Goal: Transaction & Acquisition: Purchase product/service

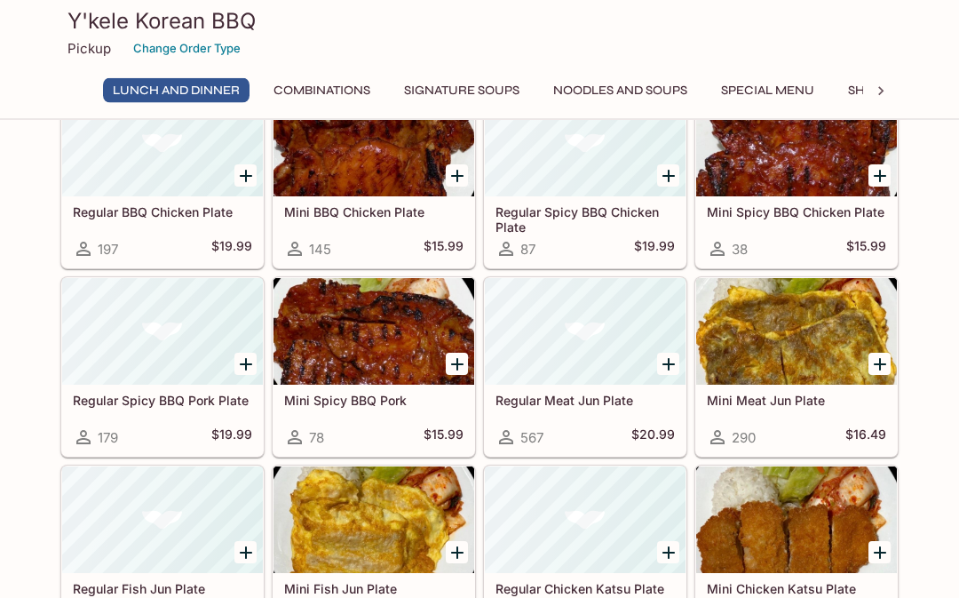
scroll to position [287, 0]
click at [146, 384] on div at bounding box center [162, 331] width 201 height 107
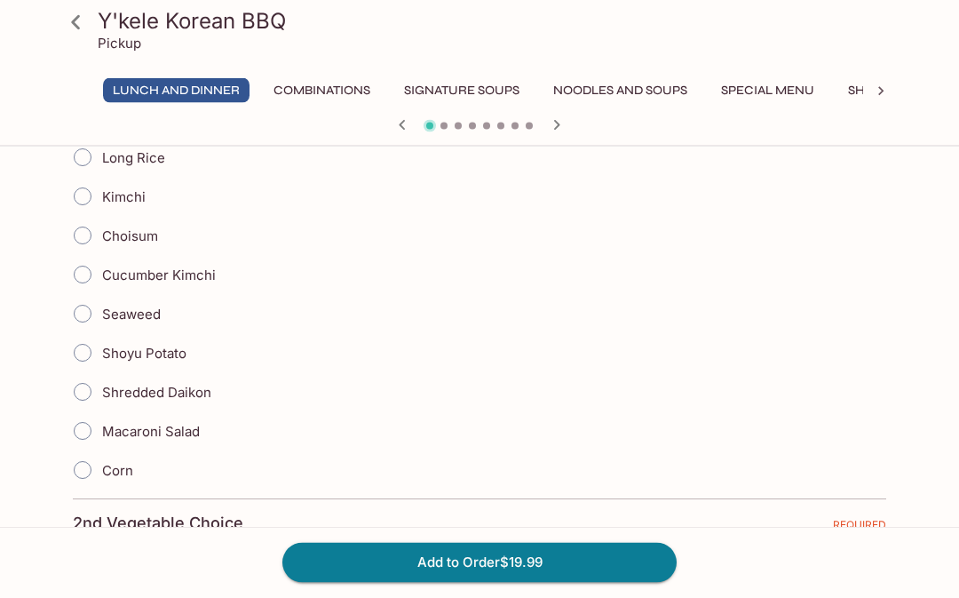
scroll to position [532, 0]
click at [75, 398] on input "Shredded Daikon" at bounding box center [82, 391] width 37 height 37
radio input "true"
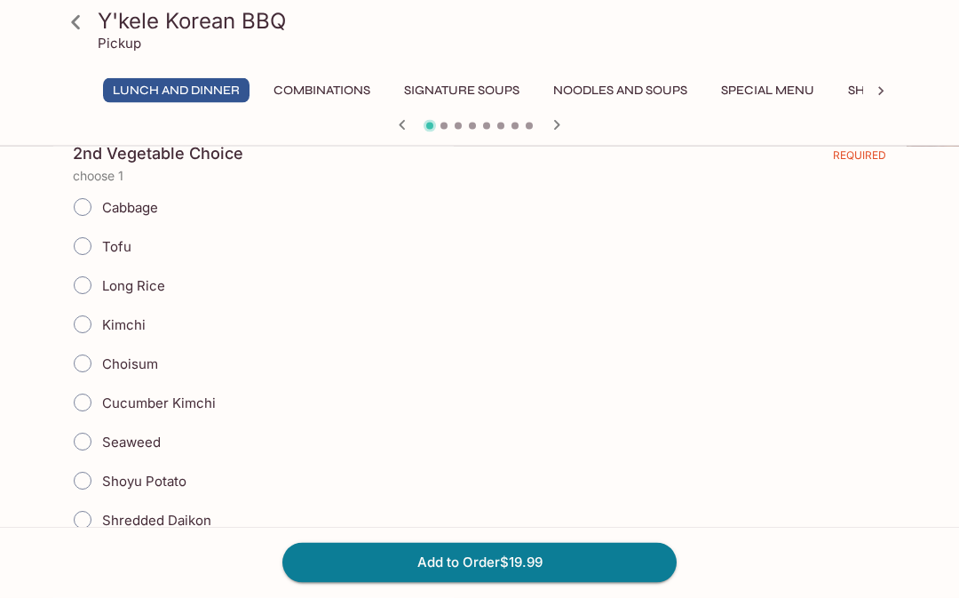
scroll to position [902, 0]
click at [83, 399] on input "Cucumber Kimchi" at bounding box center [82, 401] width 37 height 37
radio input "true"
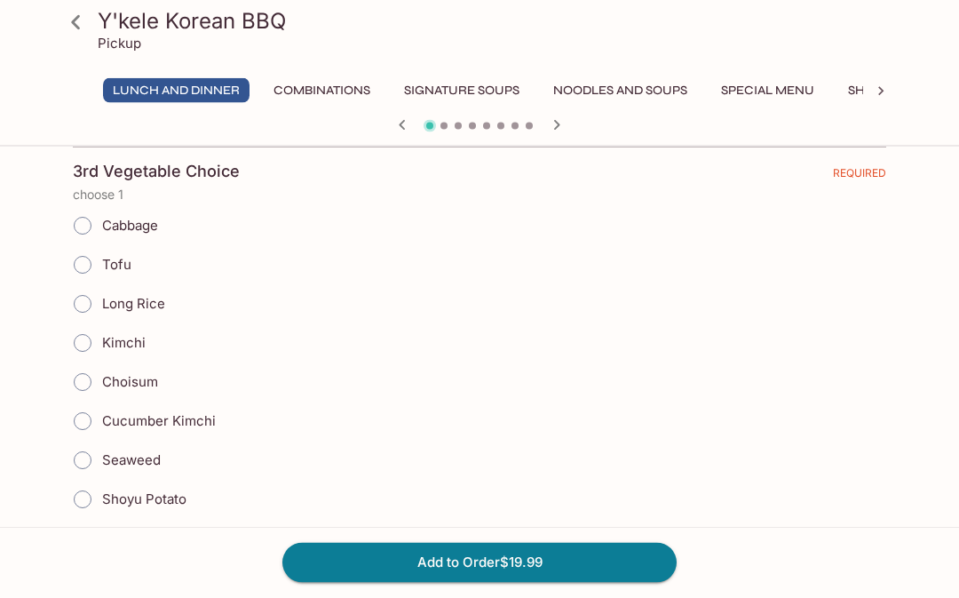
scroll to position [1382, 0]
click at [82, 342] on input "Kimchi" at bounding box center [82, 341] width 37 height 37
radio input "true"
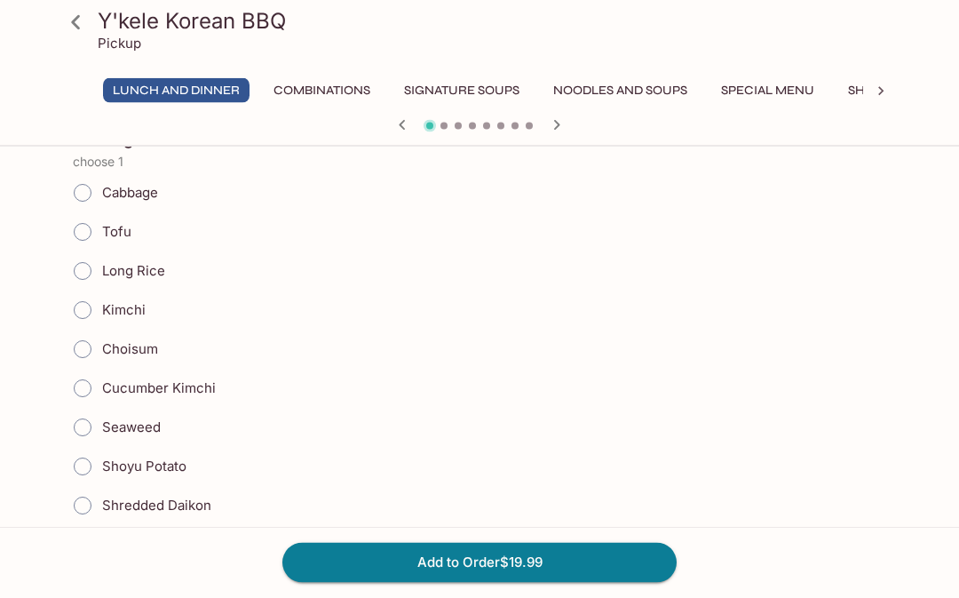
scroll to position [1911, 0]
click at [82, 315] on input "Kimchi" at bounding box center [82, 309] width 37 height 37
radio input "true"
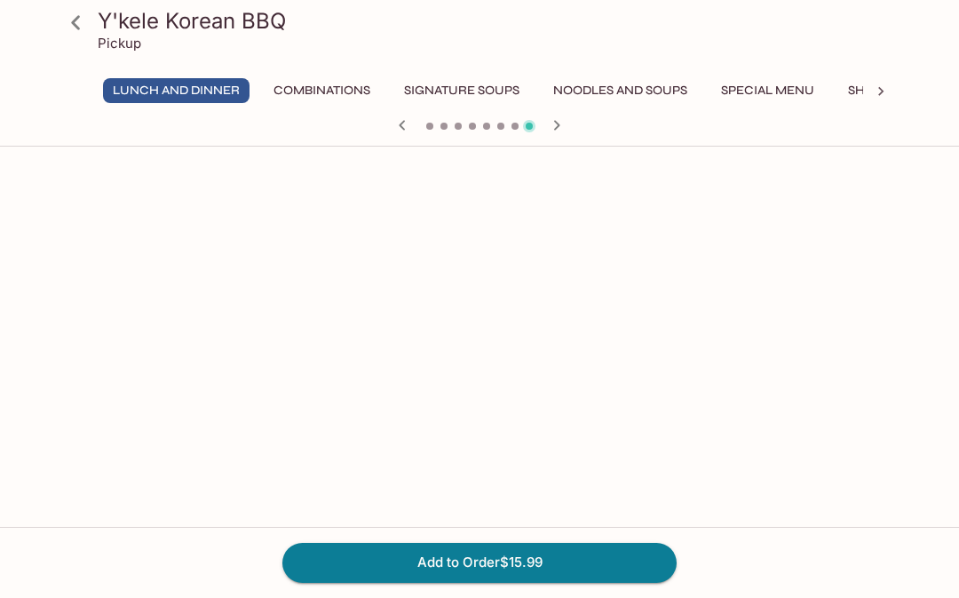
scroll to position [2305, 0]
click at [83, 30] on icon at bounding box center [75, 22] width 31 height 31
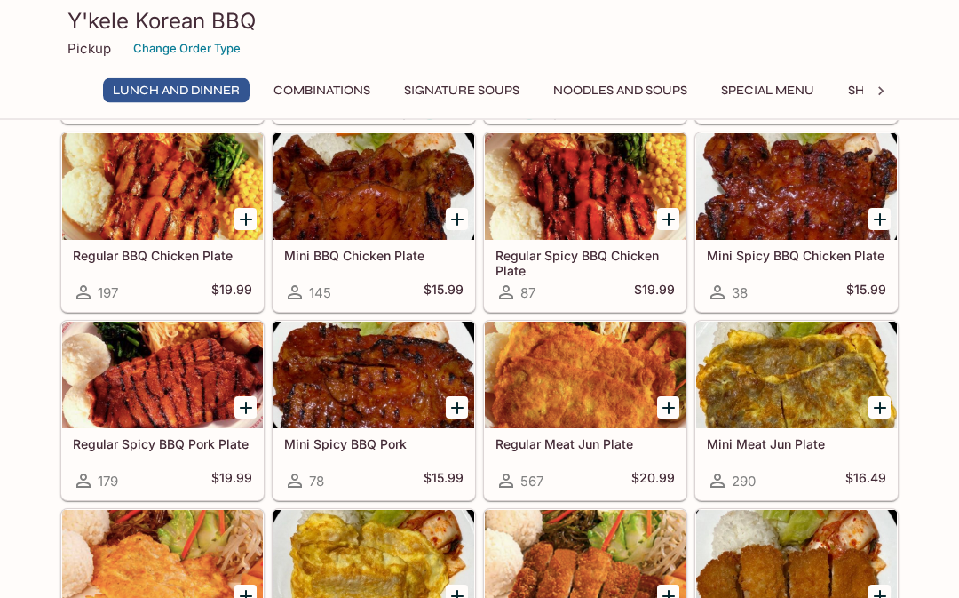
scroll to position [243, 0]
click at [346, 448] on h5 "Mini Spicy BBQ Pork" at bounding box center [373, 443] width 179 height 15
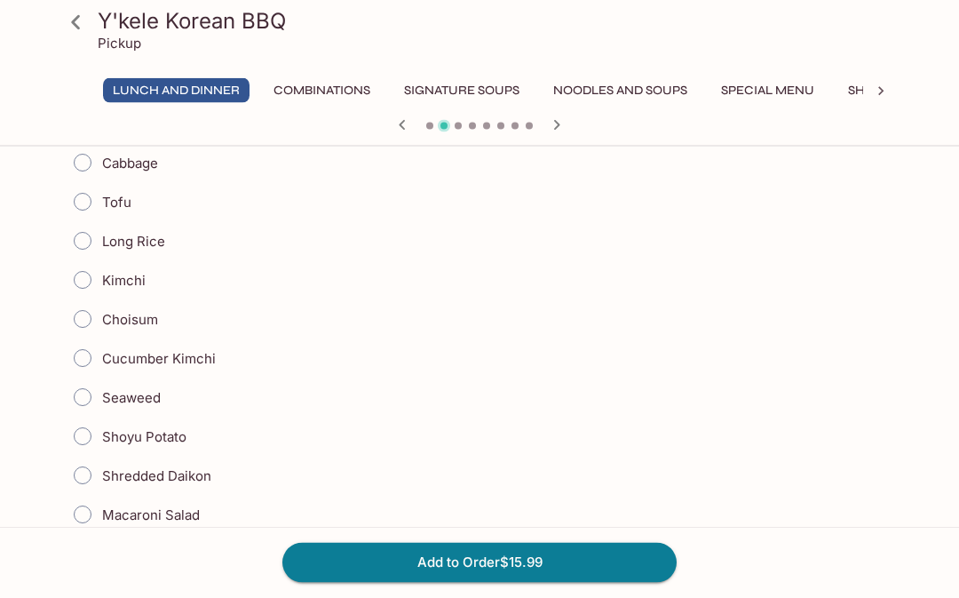
scroll to position [452, 0]
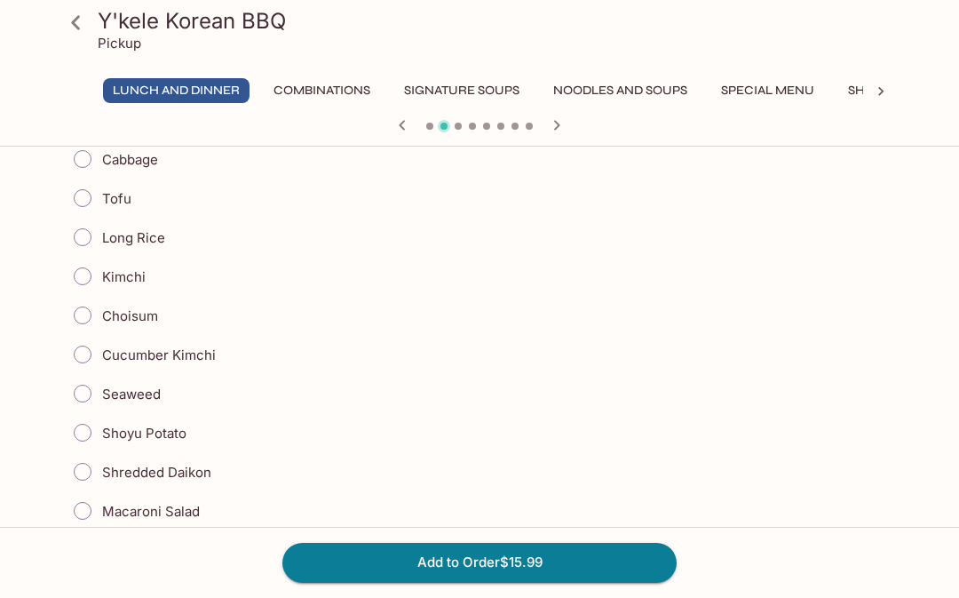
click at [85, 474] on input "Shredded Daikon" at bounding box center [82, 471] width 37 height 37
radio input "true"
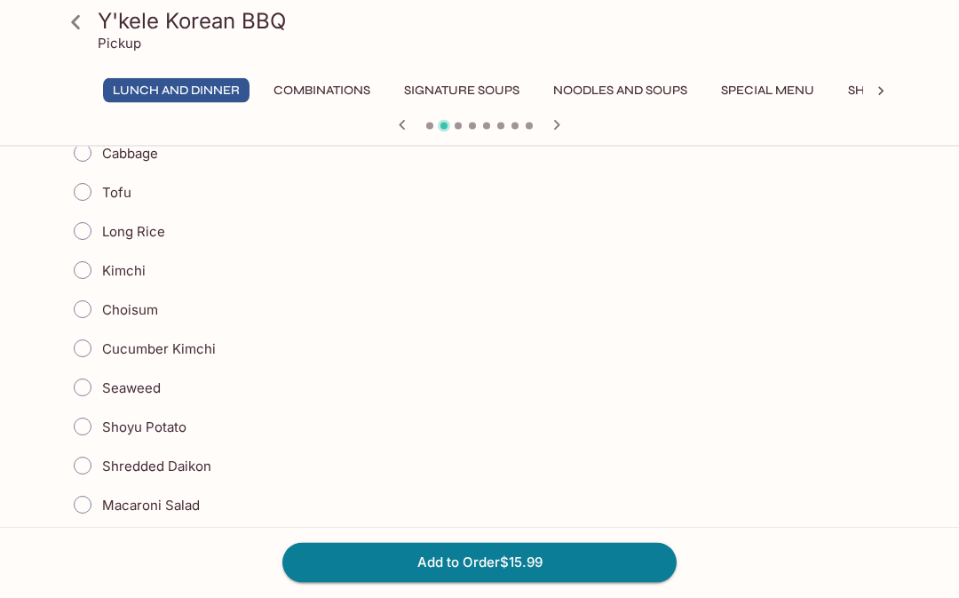
scroll to position [955, 0]
click at [90, 349] on input "Cucumber Kimchi" at bounding box center [82, 347] width 37 height 37
radio input "true"
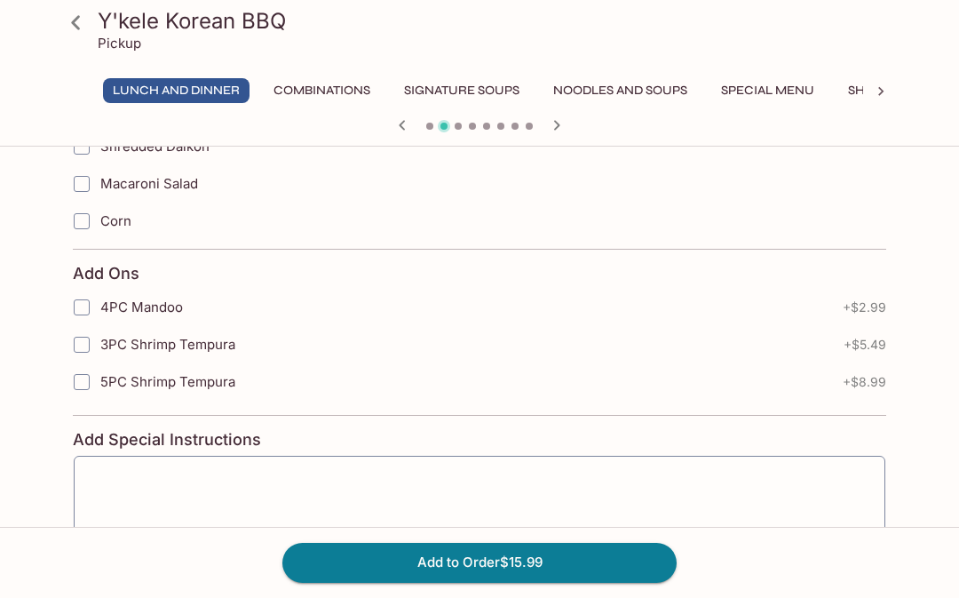
scroll to position [1759, 0]
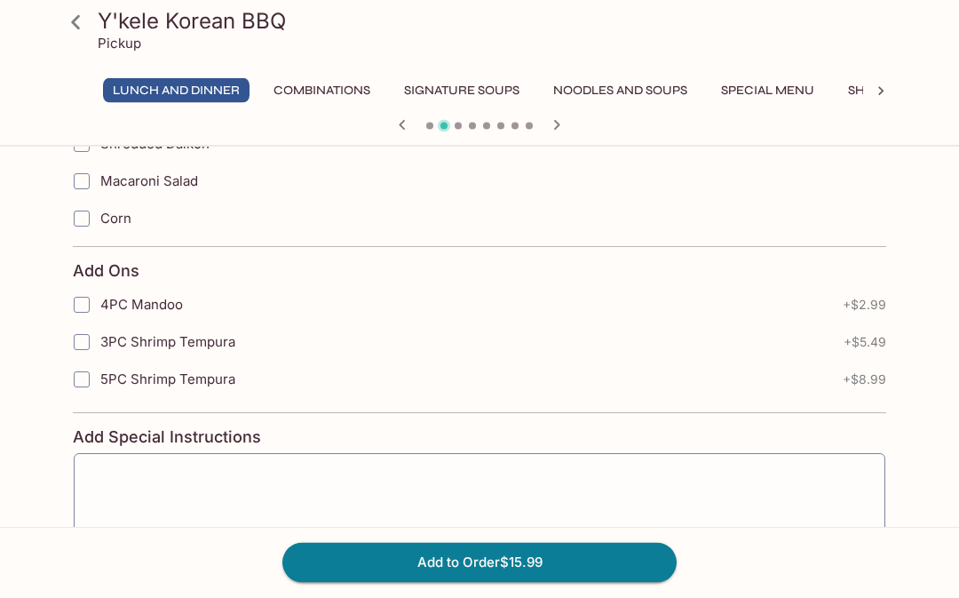
click at [75, 316] on input "4PC Mandoo" at bounding box center [82, 306] width 36 height 36
checkbox input "true"
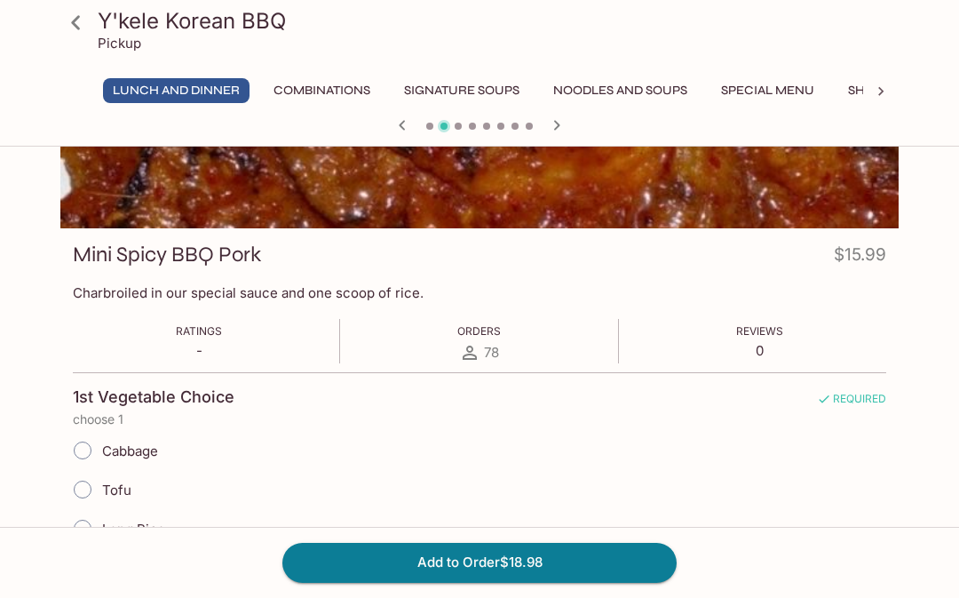
scroll to position [150, 0]
